Goal: Navigation & Orientation: Find specific page/section

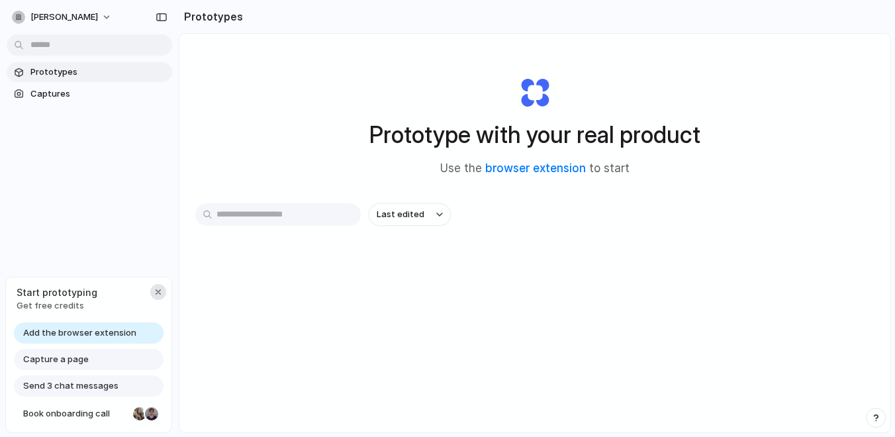
click at [155, 289] on div "button" at bounding box center [158, 292] width 11 height 11
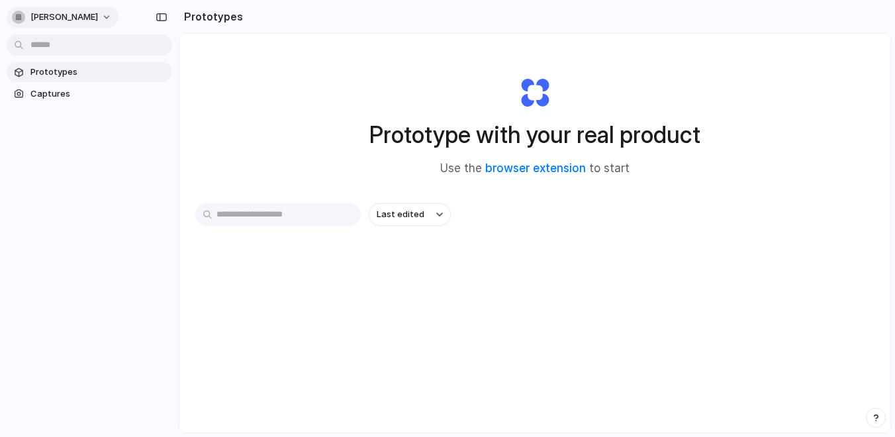
click at [70, 18] on span "[PERSON_NAME]" at bounding box center [64, 17] width 68 height 13
click at [695, 79] on div "Settings Invite members Change theme Sign out" at bounding box center [447, 218] width 895 height 437
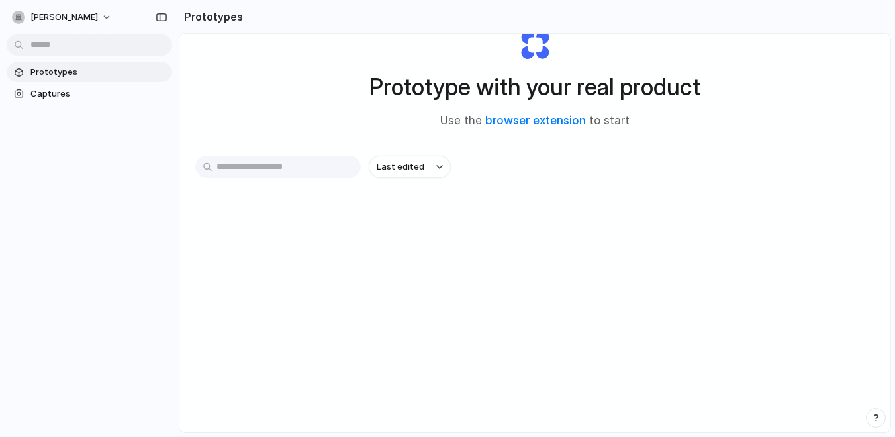
scroll to position [71, 0]
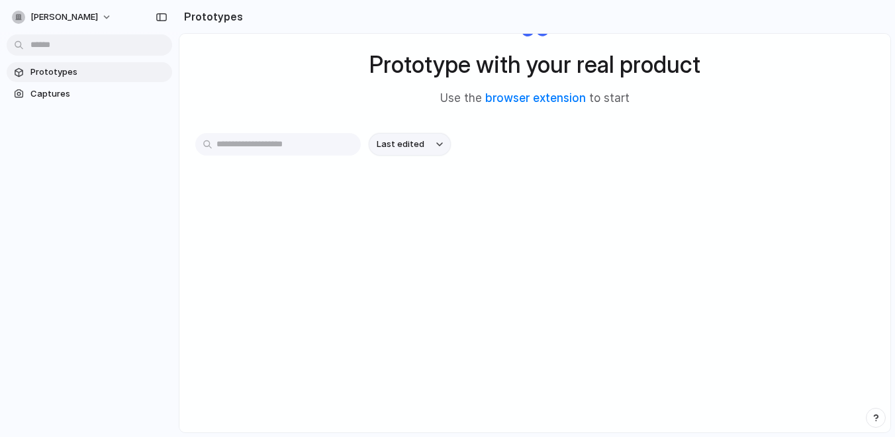
click at [411, 145] on span "Last edited" at bounding box center [401, 144] width 48 height 13
click at [289, 145] on div "Last edited Last created Alphabetical" at bounding box center [447, 218] width 895 height 437
click at [101, 97] on span "Captures" at bounding box center [98, 93] width 136 height 13
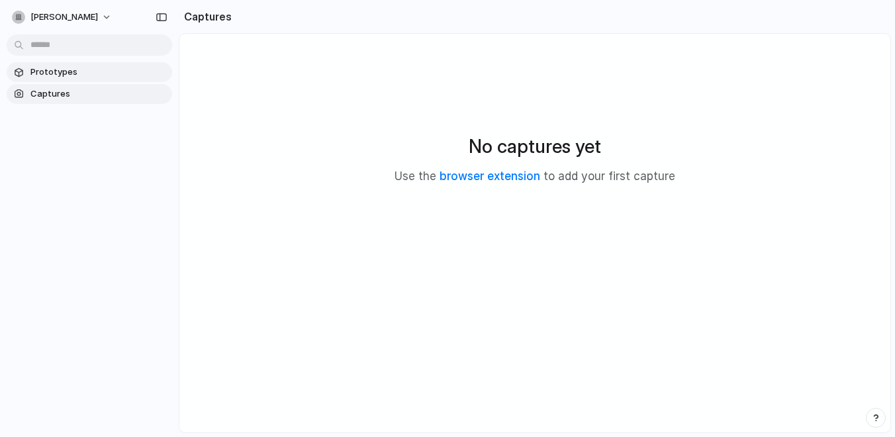
click at [94, 72] on span "Prototypes" at bounding box center [98, 72] width 136 height 13
